Goal: Check status: Check status

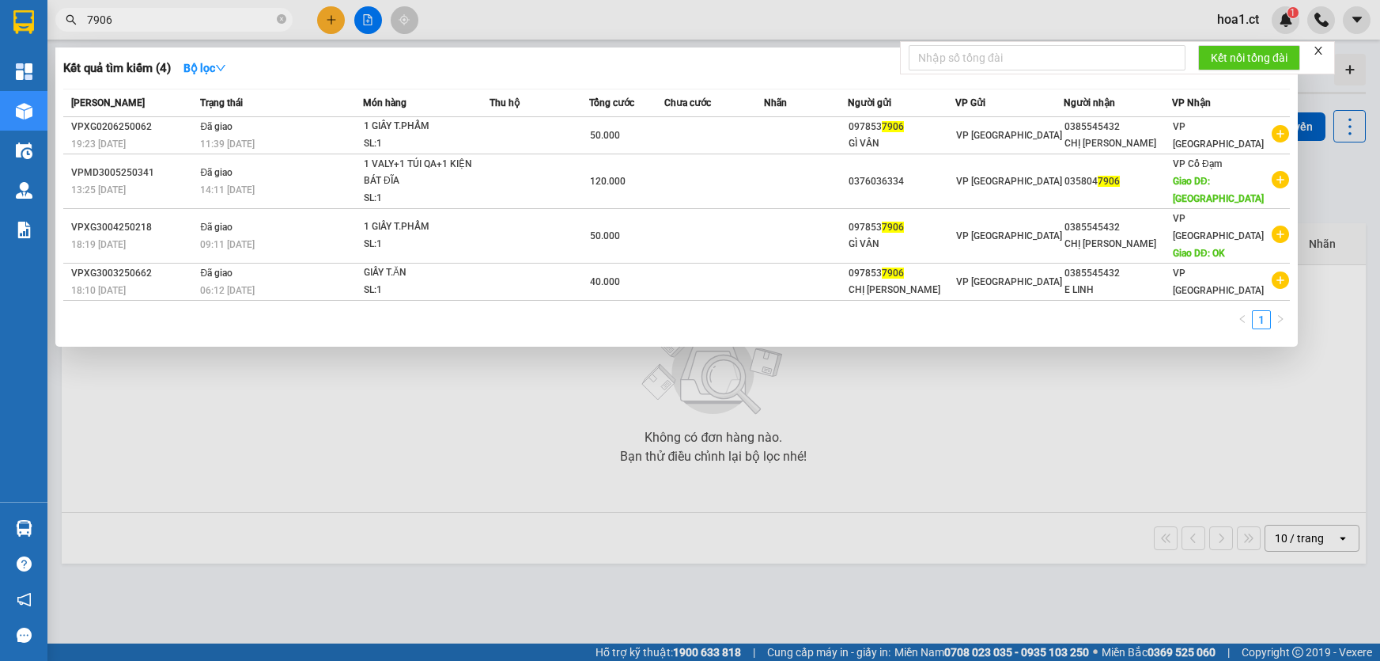
click at [208, 27] on input "7906" at bounding box center [180, 19] width 187 height 17
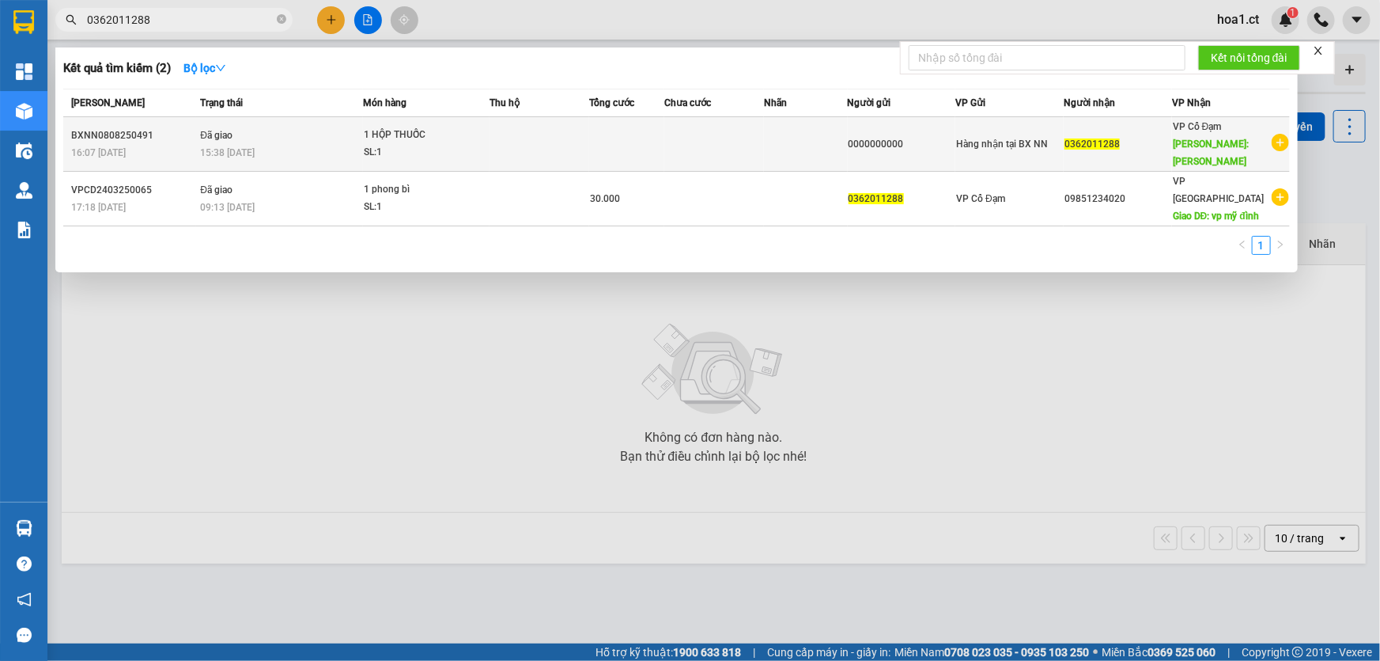
type input "0362011288"
click at [400, 146] on div "SL: 1" at bounding box center [423, 152] width 119 height 17
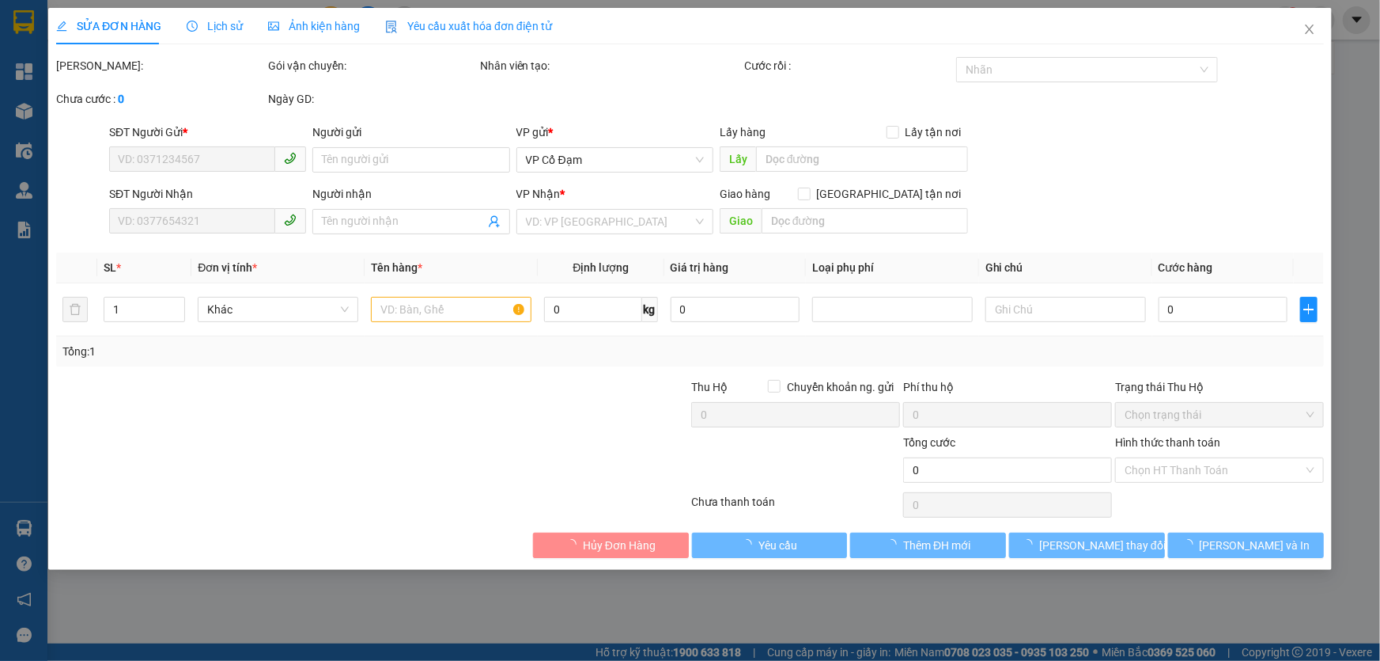
type input "0000000000"
type input "0362011288"
type input "[PERSON_NAME]"
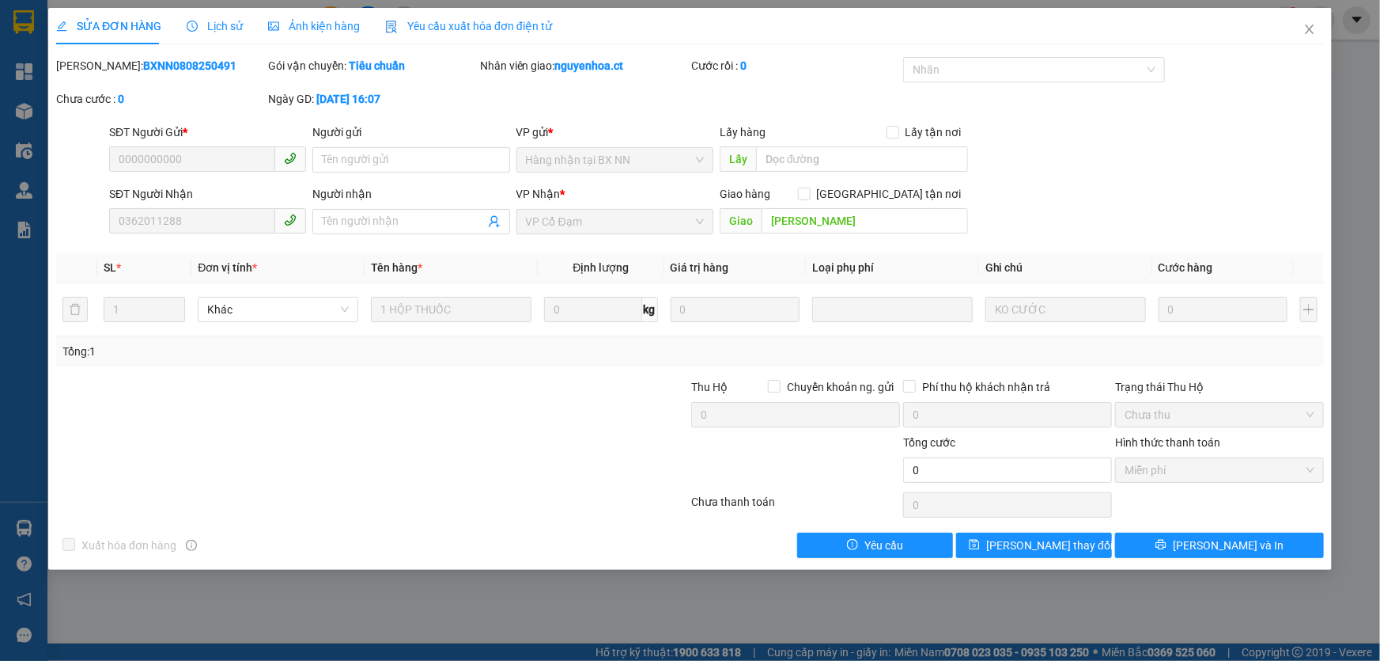
click at [222, 27] on span "Lịch sử" at bounding box center [215, 26] width 56 height 13
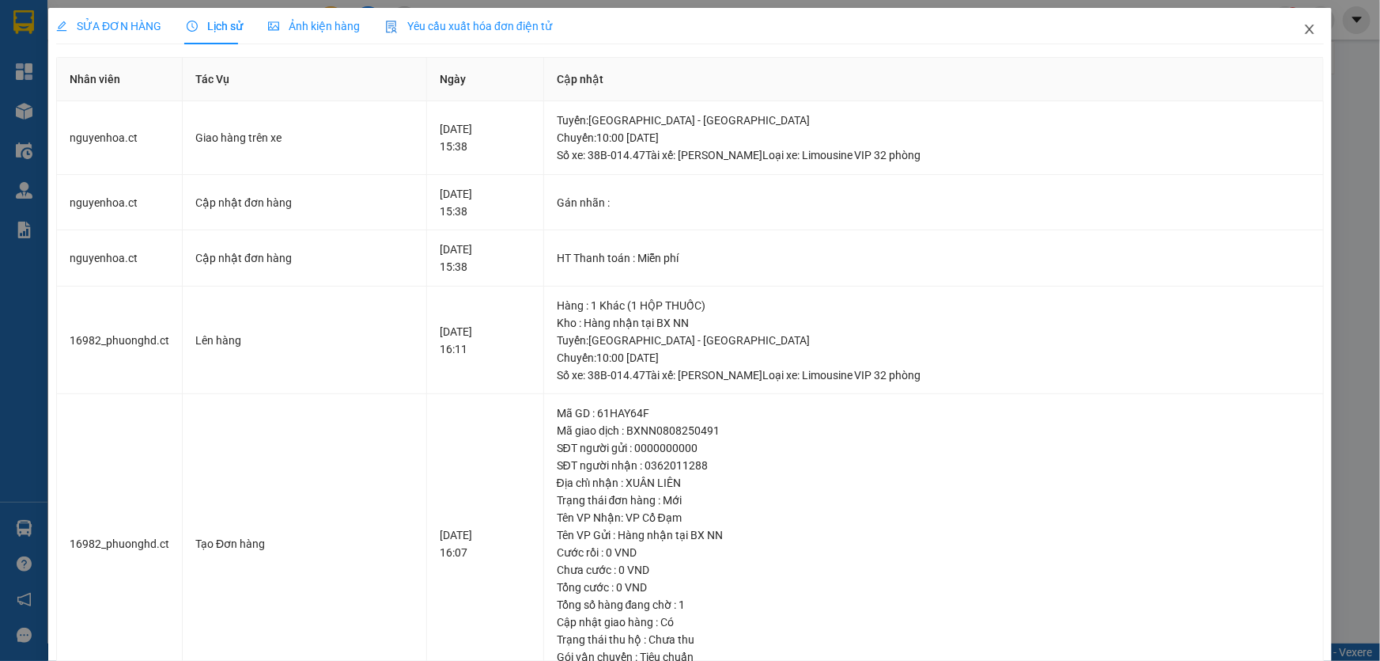
click at [1305, 32] on icon "close" at bounding box center [1309, 29] width 9 height 9
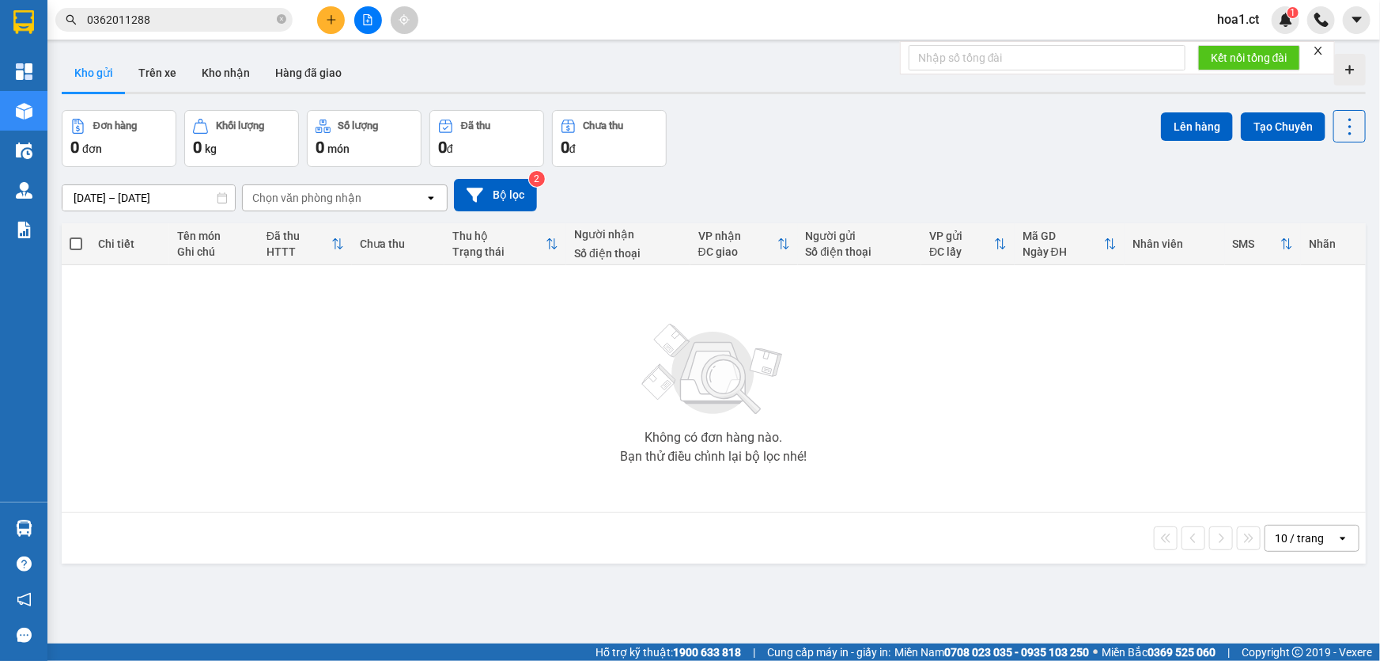
click at [127, 13] on input "0362011288" at bounding box center [180, 19] width 187 height 17
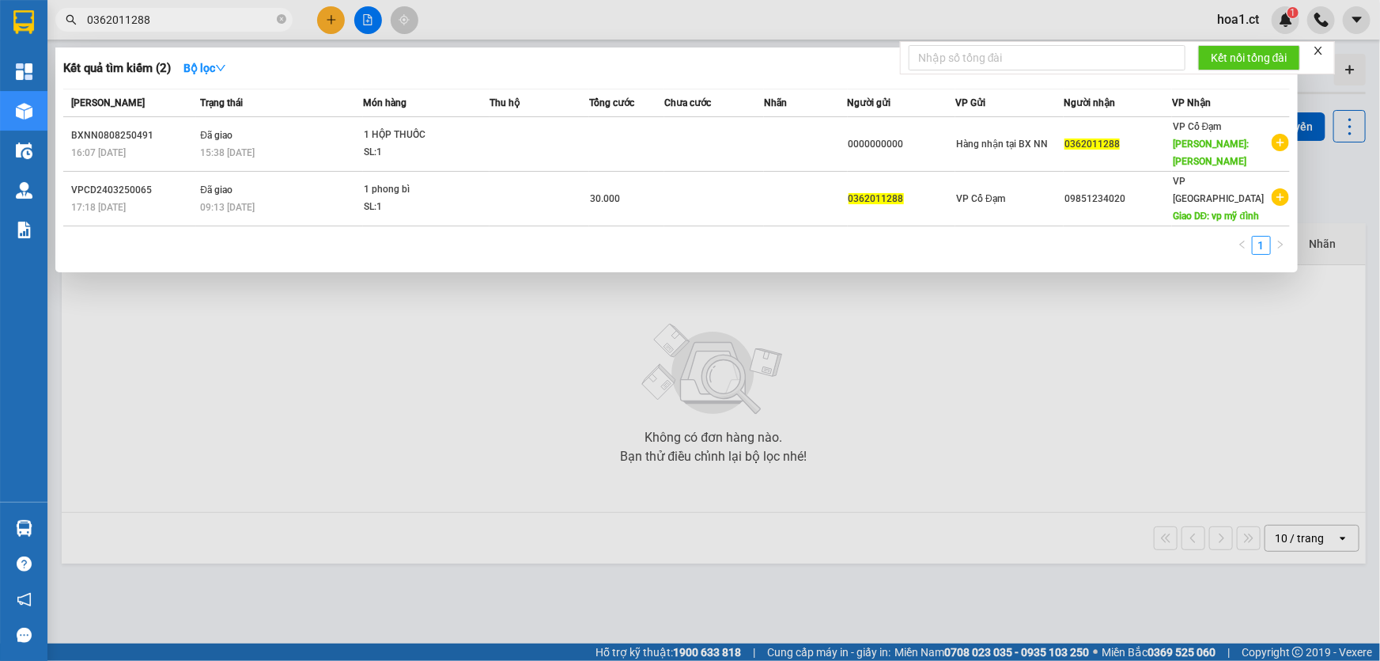
click at [127, 13] on input "0362011288" at bounding box center [180, 19] width 187 height 17
